Goal: Find specific page/section: Find specific page/section

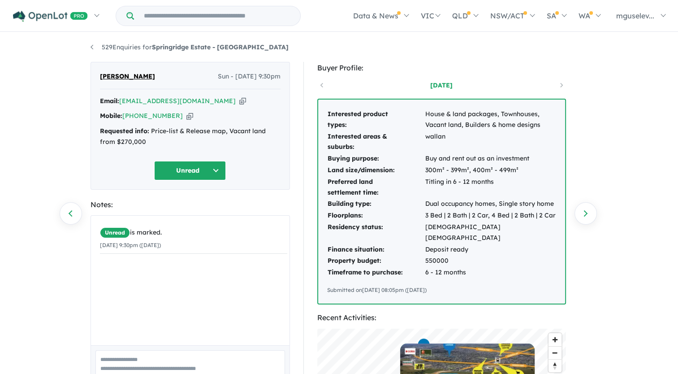
scroll to position [10, 0]
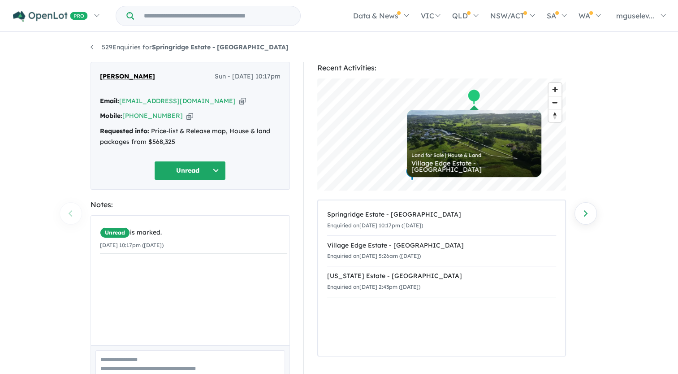
click at [239, 103] on icon "button" at bounding box center [242, 100] width 7 height 9
click at [186, 115] on icon "button" at bounding box center [189, 115] width 7 height 9
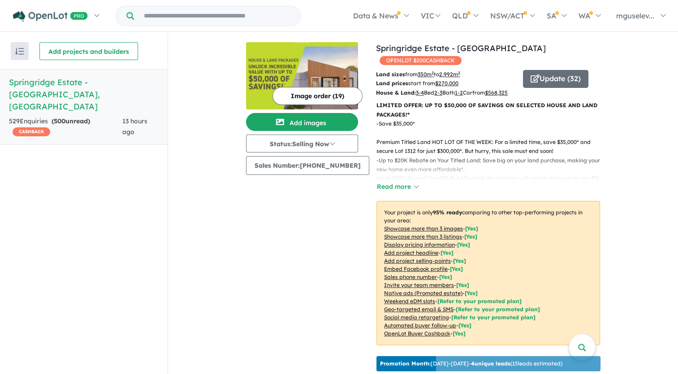
scroll to position [269, 0]
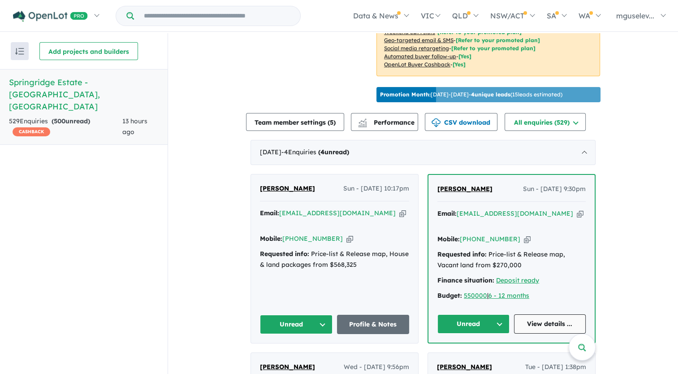
click at [555, 317] on link "View details ..." at bounding box center [550, 323] width 72 height 19
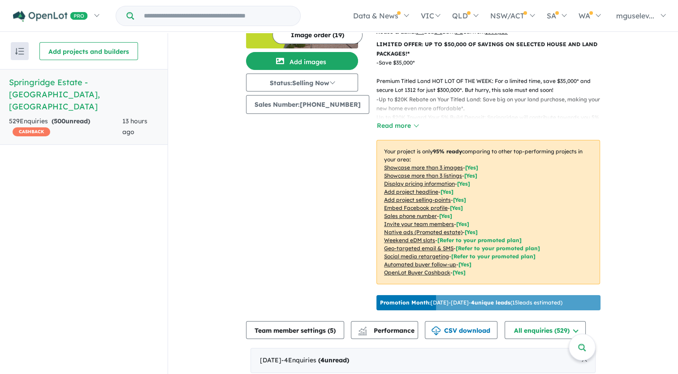
scroll to position [0, 0]
